Goal: Complete application form

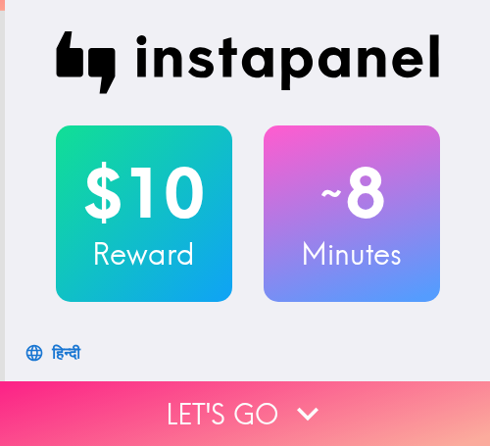
click at [159, 411] on button "Let's go" at bounding box center [245, 413] width 490 height 65
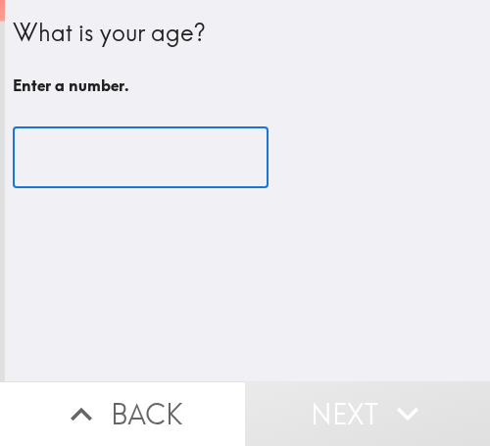
click at [141, 171] on input "number" at bounding box center [141, 157] width 256 height 61
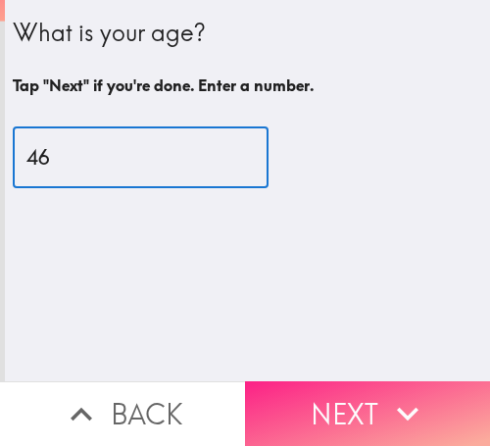
type input "46"
click at [386, 392] on icon "button" at bounding box center [407, 413] width 43 height 43
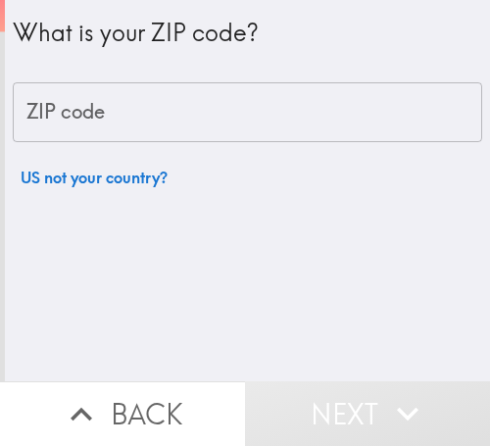
click at [150, 129] on input "ZIP code" at bounding box center [247, 112] width 469 height 61
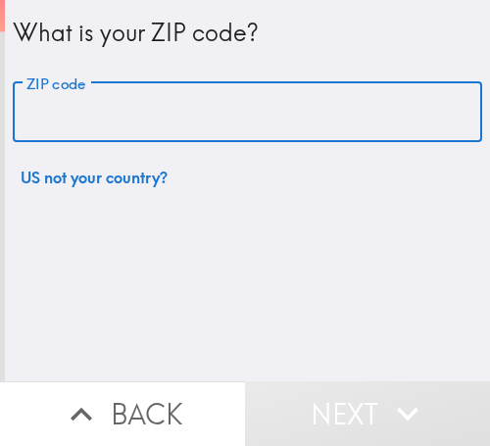
paste input "33617"
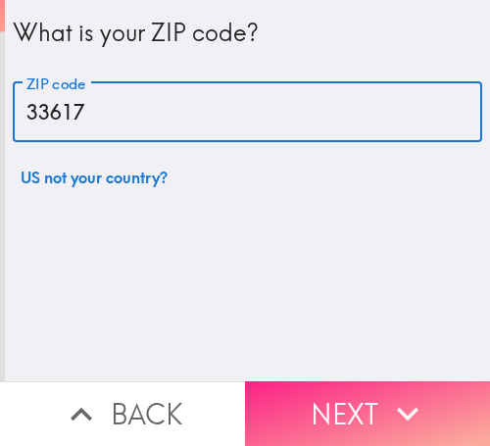
type input "33617"
click at [405, 392] on icon "button" at bounding box center [407, 413] width 43 height 43
